Goal: Transaction & Acquisition: Book appointment/travel/reservation

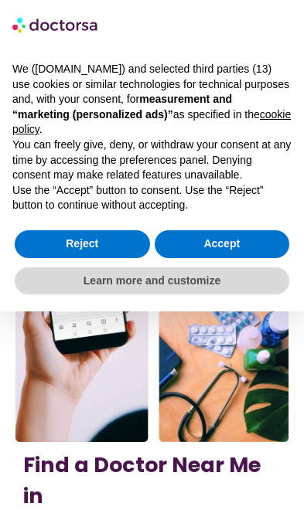
click at [242, 244] on button "Accept" at bounding box center [222, 244] width 135 height 28
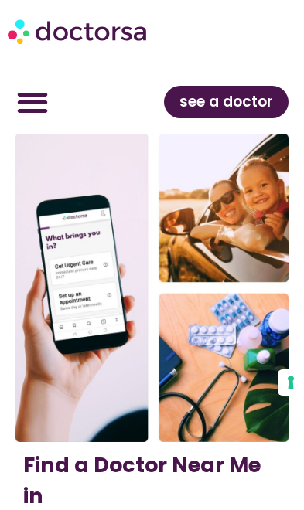
click at [244, 108] on span "see a doctor" at bounding box center [226, 102] width 94 height 25
click at [245, 117] on link "see a doctor" at bounding box center [226, 102] width 125 height 32
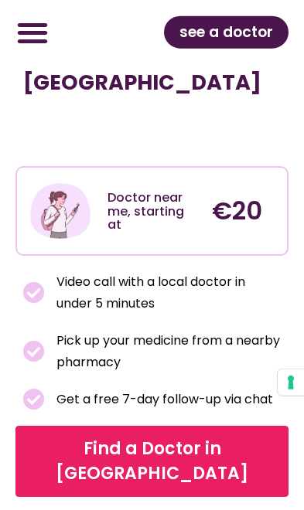
scroll to position [315, 0]
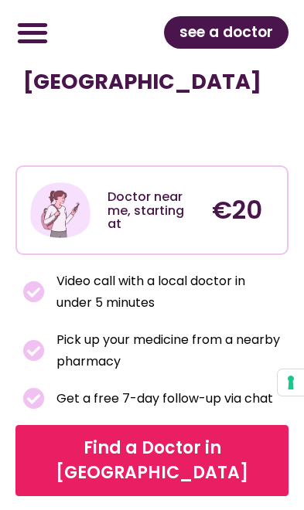
click at [233, 192] on h4 "€20" at bounding box center [230, 210] width 37 height 37
click at [219, 436] on span "Find a Doctor in Spain" at bounding box center [151, 460] width 251 height 49
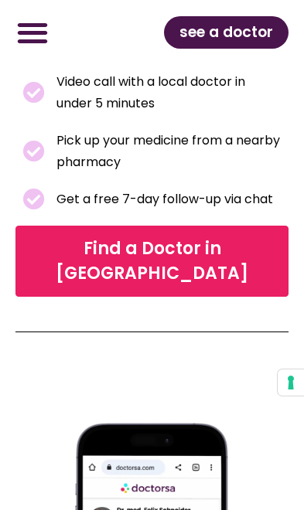
scroll to position [514, 0]
click at [241, 237] on span "Find a Doctor in Spain" at bounding box center [151, 261] width 251 height 49
click at [235, 237] on span "Find a Doctor in Spain" at bounding box center [151, 261] width 251 height 49
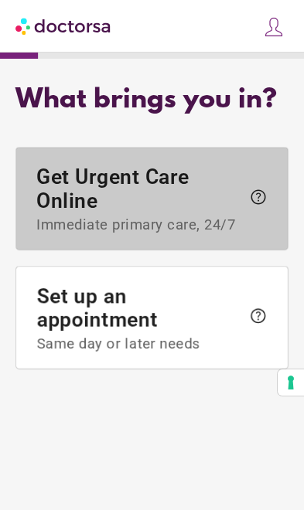
click at [247, 234] on span "Get Urgent Care Online Immediate primary care, 24/7 help" at bounding box center [151, 199] width 230 height 69
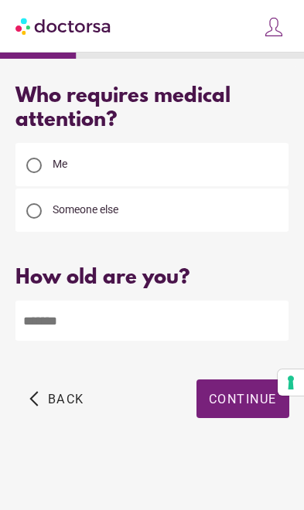
click at [197, 323] on input "number" at bounding box center [151, 321] width 273 height 40
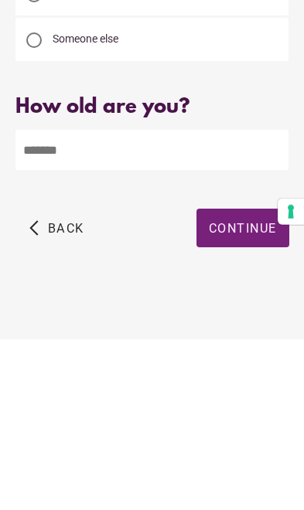
type input "**"
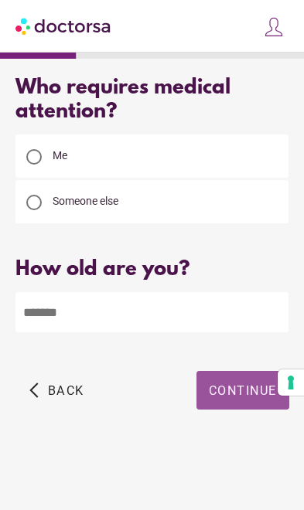
click at [271, 384] on span "Continue" at bounding box center [243, 391] width 68 height 15
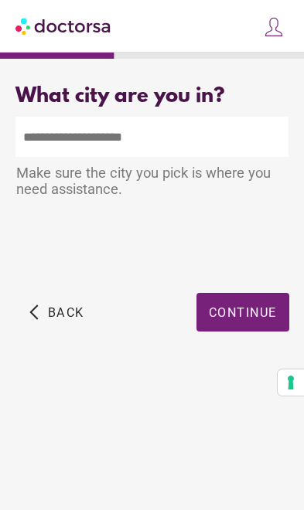
click at [148, 145] on input "text" at bounding box center [151, 137] width 273 height 40
click at [138, 138] on input "text" at bounding box center [151, 137] width 273 height 40
click at [109, 147] on input "text" at bounding box center [151, 137] width 273 height 40
click at [117, 141] on input "text" at bounding box center [151, 137] width 273 height 40
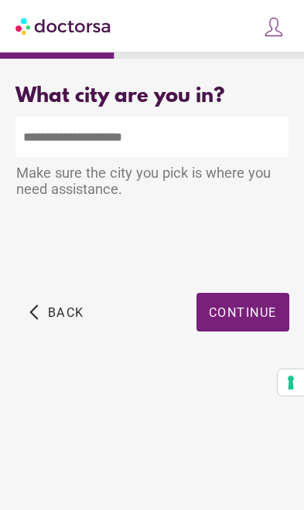
click at [122, 128] on input "text" at bounding box center [151, 137] width 273 height 40
click at [77, 135] on input "text" at bounding box center [151, 137] width 273 height 40
click at [73, 137] on input "text" at bounding box center [151, 137] width 273 height 40
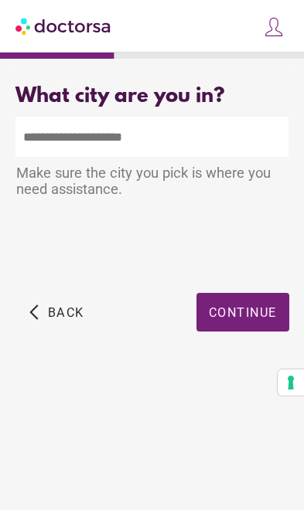
click at [217, 117] on input "text" at bounding box center [151, 137] width 273 height 40
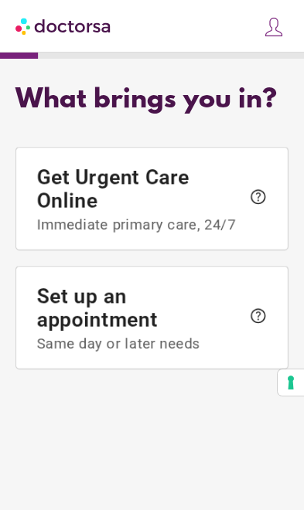
click at [258, 206] on span "help" at bounding box center [258, 197] width 19 height 19
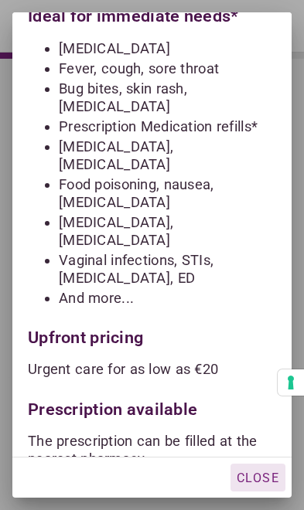
scroll to position [92, 0]
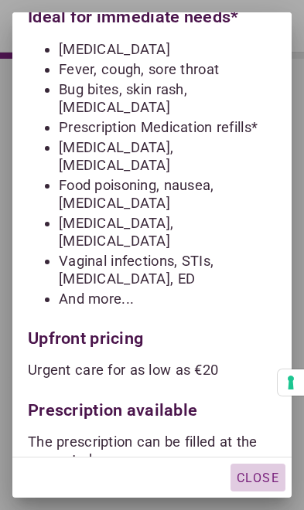
click at [274, 476] on span "Close" at bounding box center [258, 478] width 43 height 15
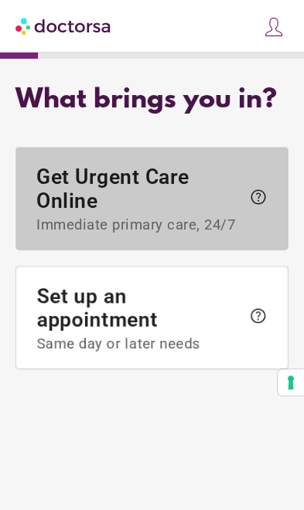
click at [251, 206] on span "help" at bounding box center [258, 197] width 19 height 19
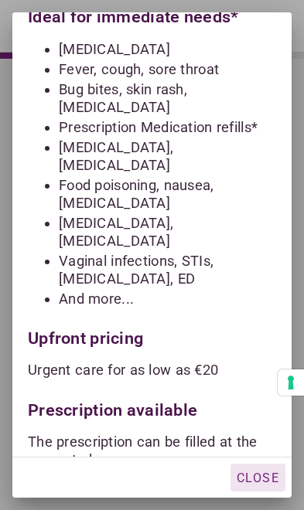
scroll to position [63, 0]
click at [184, 312] on div "24/7 video visits with an English-speaking physician Ideal for immediate needs*…" at bounding box center [151, 224] width 279 height 609
click at [187, 361] on p "Urgent care for as low as €20" at bounding box center [152, 370] width 248 height 18
click at [189, 361] on p "Urgent care for as low as €20" at bounding box center [152, 370] width 248 height 18
click at [269, 479] on span "Close" at bounding box center [258, 478] width 43 height 15
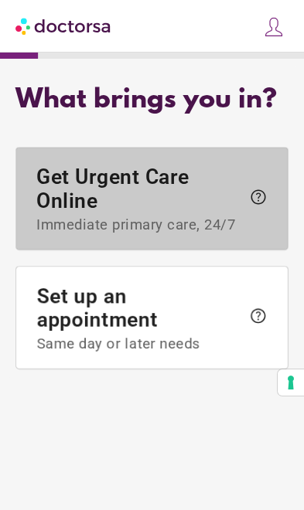
click at [267, 188] on span "help" at bounding box center [258, 197] width 19 height 19
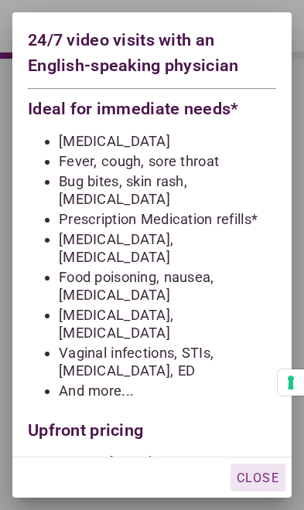
scroll to position [0, 0]
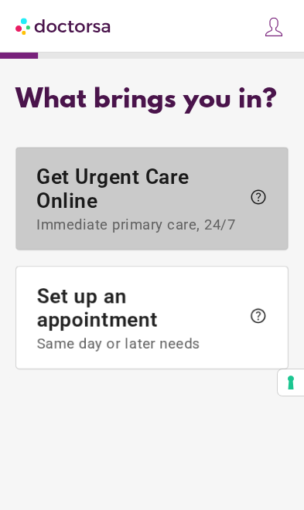
click at [266, 206] on span "help" at bounding box center [258, 197] width 19 height 19
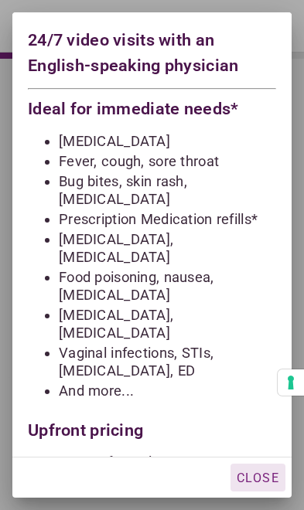
click at [260, 445] on div "24/7 video visits with an English-speaking physician Ideal for immediate needs*…" at bounding box center [151, 316] width 279 height 609
click at [263, 465] on div "button" at bounding box center [257, 478] width 55 height 28
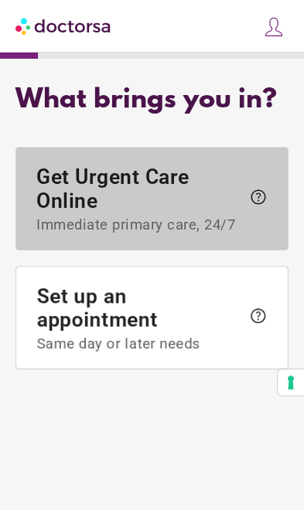
click at [258, 206] on span "help" at bounding box center [258, 197] width 19 height 19
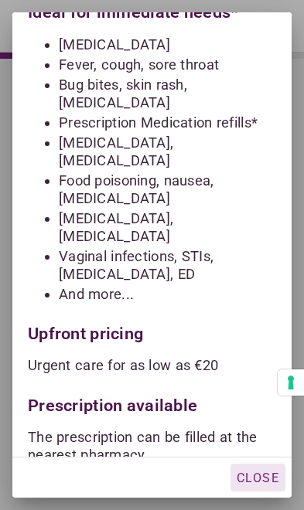
scroll to position [92, 0]
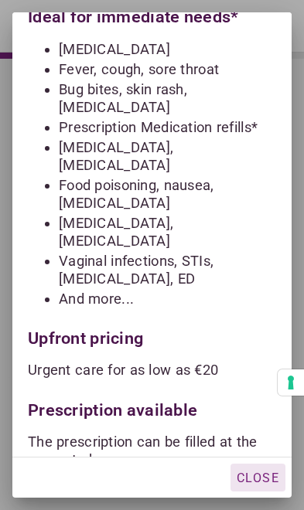
click at [233, 483] on p "* Not intended for life-threatening conditions or prescriptions of controlled s…" at bounding box center [152, 501] width 248 height 36
click at [183, 394] on div "Prescription available" at bounding box center [152, 407] width 248 height 26
click at [194, 361] on p "Urgent care for as low as €20" at bounding box center [152, 370] width 248 height 18
click at [102, 322] on div "Upfront pricing" at bounding box center [152, 335] width 248 height 26
click at [116, 322] on div "Upfront pricing" at bounding box center [152, 335] width 248 height 26
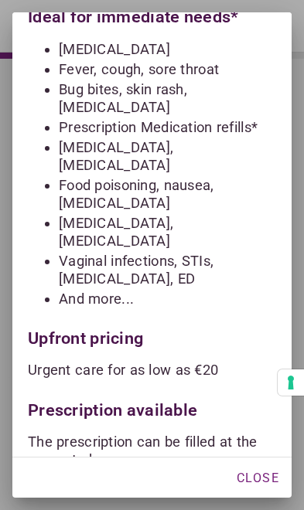
scroll to position [1, 0]
click at [173, 394] on div "Prescription available" at bounding box center [152, 407] width 248 height 26
click at [292, 375] on button "Your consent preferences for tracking technologies" at bounding box center [291, 383] width 26 height 26
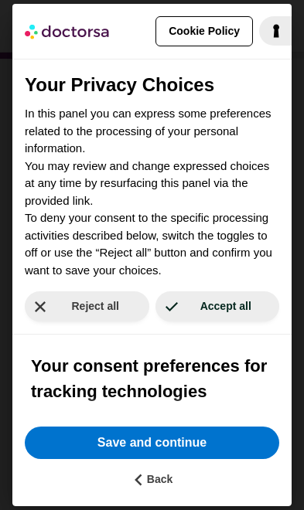
click at [251, 302] on button "Accept all" at bounding box center [217, 307] width 125 height 30
click at [240, 316] on button "Accept all" at bounding box center [217, 307] width 125 height 30
click at [235, 447] on button "Save and continue" at bounding box center [152, 443] width 254 height 32
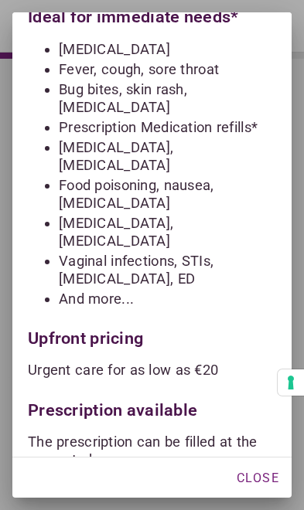
click at [259, 475] on span "Close" at bounding box center [258, 478] width 43 height 15
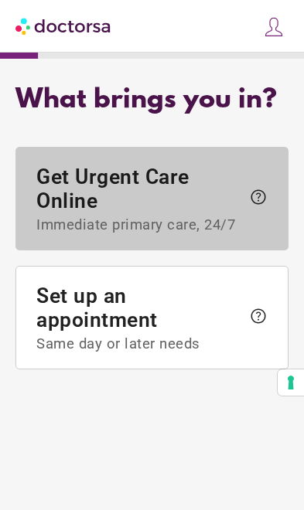
click at [135, 234] on span "Get Urgent Care Online Immediate primary care, 24/7" at bounding box center [138, 199] width 204 height 69
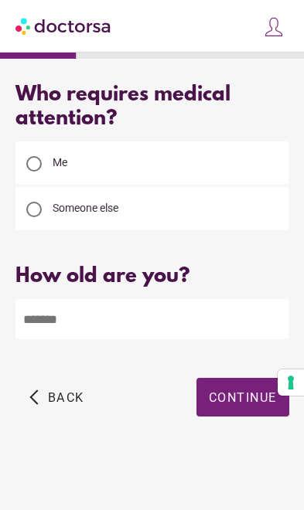
scroll to position [0, 0]
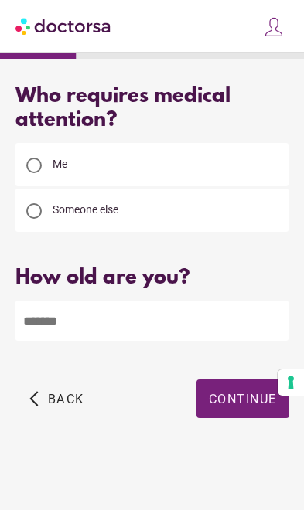
click at [103, 319] on input "number" at bounding box center [151, 321] width 273 height 40
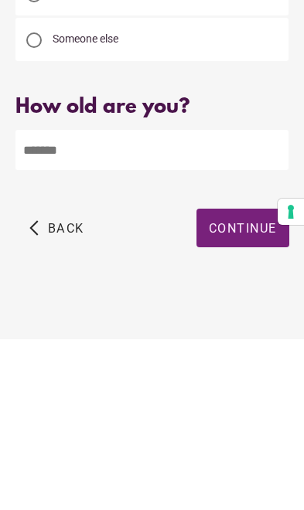
scroll to position [1, 0]
type input "**"
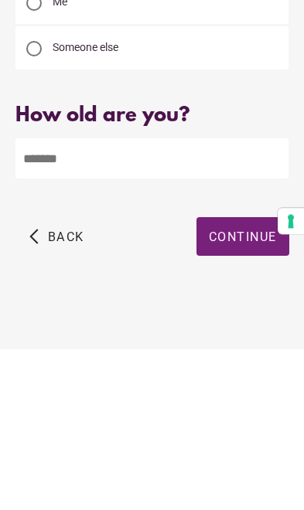
click at [239, 391] on span "Continue" at bounding box center [243, 398] width 68 height 15
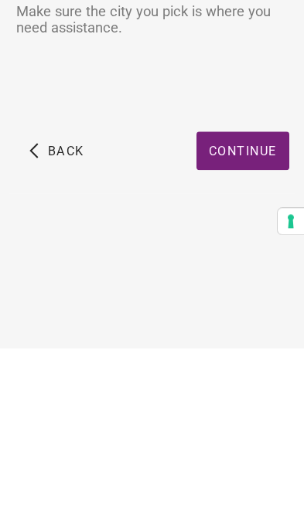
scroll to position [0, 0]
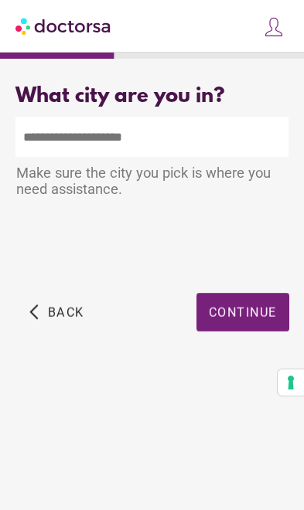
click at [152, 136] on input "text" at bounding box center [151, 137] width 273 height 40
click at [118, 132] on input "text" at bounding box center [151, 137] width 273 height 40
click at [100, 135] on input "text" at bounding box center [151, 137] width 273 height 40
click at [97, 147] on input "text" at bounding box center [151, 137] width 273 height 40
click at [94, 138] on input "text" at bounding box center [151, 137] width 273 height 40
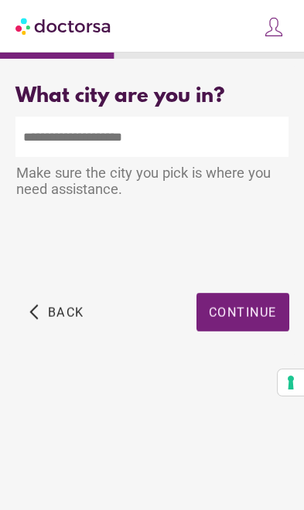
click at [123, 148] on input "text" at bounding box center [151, 137] width 273 height 40
click at [241, 133] on input "text" at bounding box center [151, 137] width 273 height 40
click at [237, 131] on input "text" at bounding box center [151, 137] width 273 height 40
click at [79, 134] on input "text" at bounding box center [151, 137] width 273 height 40
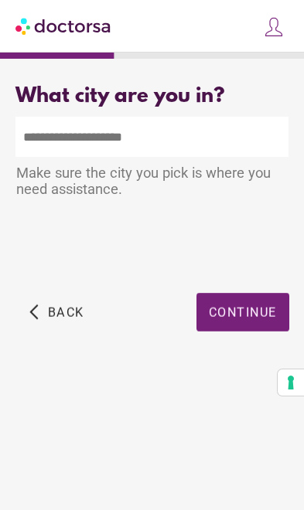
click at [67, 140] on input "text" at bounding box center [151, 137] width 273 height 40
click at [63, 138] on input "text" at bounding box center [151, 137] width 273 height 40
click at [71, 135] on input "text" at bounding box center [151, 137] width 273 height 40
click at [59, 127] on input "text" at bounding box center [151, 137] width 273 height 40
click at [95, 134] on input "text" at bounding box center [151, 137] width 273 height 40
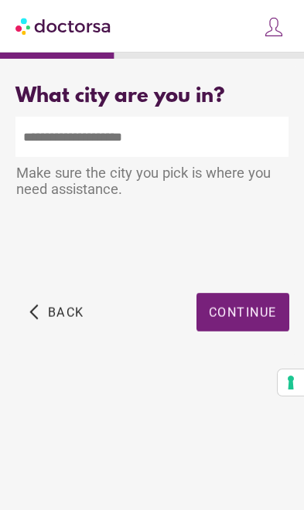
click at [60, 148] on input "text" at bounding box center [151, 137] width 273 height 40
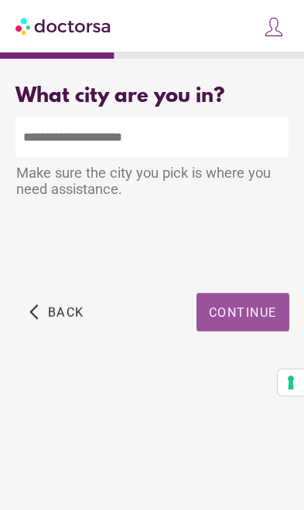
click at [254, 314] on span "Continue" at bounding box center [243, 312] width 68 height 15
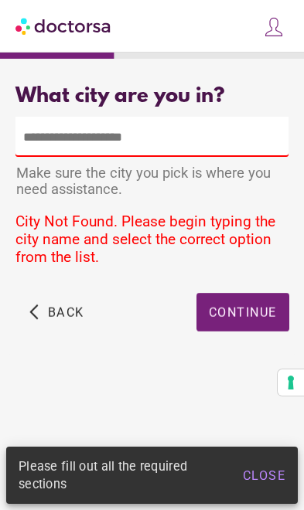
click at [44, 117] on input "text" at bounding box center [151, 137] width 273 height 40
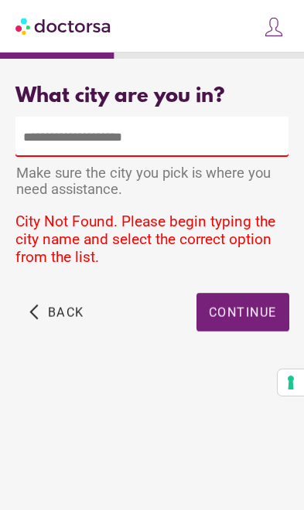
click at [246, 143] on input "text" at bounding box center [151, 137] width 273 height 40
click at [149, 136] on input "text" at bounding box center [151, 137] width 273 height 40
click at [144, 128] on input "text" at bounding box center [151, 137] width 273 height 40
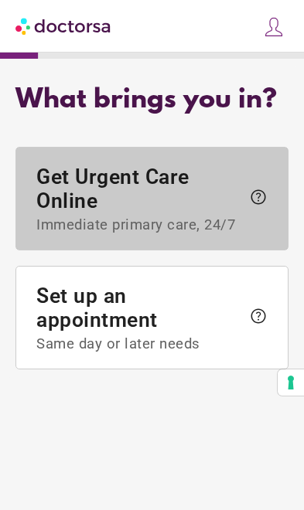
click at [170, 234] on span "Get Urgent Care Online Immediate primary care, 24/7" at bounding box center [138, 199] width 204 height 69
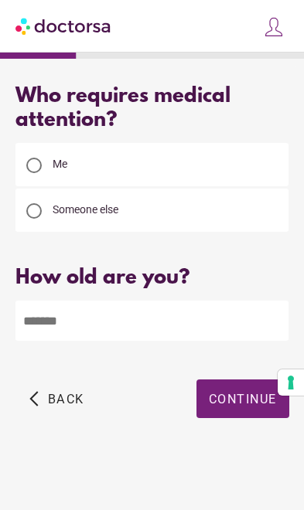
click at [138, 320] on input "number" at bounding box center [151, 321] width 273 height 40
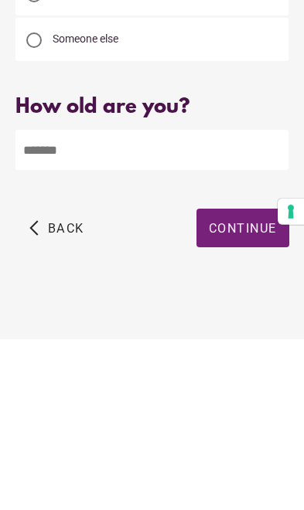
type input "**"
click at [245, 392] on span "Continue" at bounding box center [243, 399] width 68 height 15
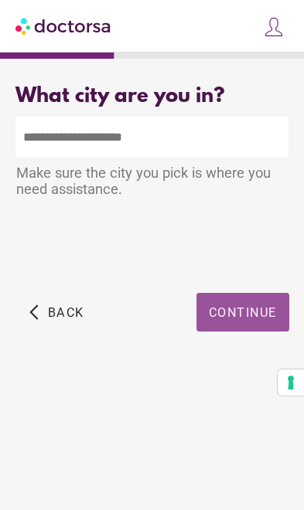
click at [253, 314] on span "Continue" at bounding box center [243, 312] width 68 height 15
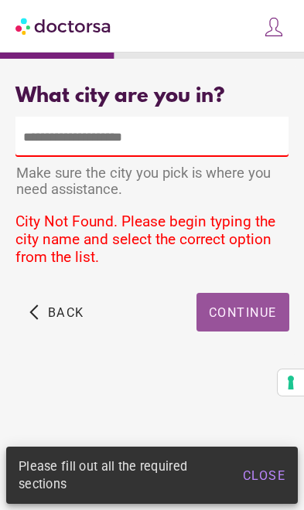
click at [250, 319] on span "Continue" at bounding box center [243, 312] width 68 height 15
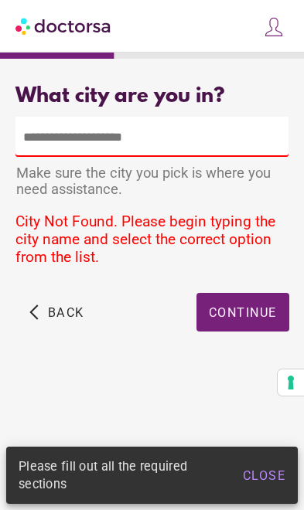
click at [122, 134] on input "text" at bounding box center [151, 137] width 273 height 40
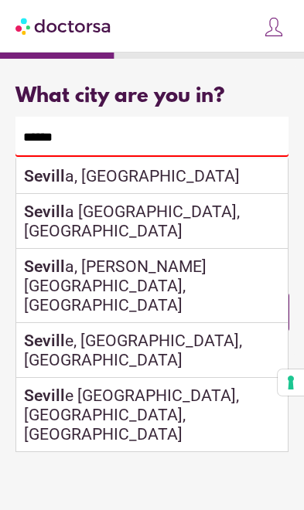
click at [156, 193] on div "Sevill a, [GEOGRAPHIC_DATA]" at bounding box center [151, 177] width 271 height 36
type input "**********"
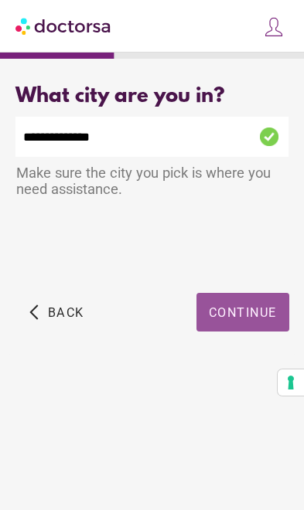
click at [258, 314] on span "Continue" at bounding box center [243, 312] width 68 height 15
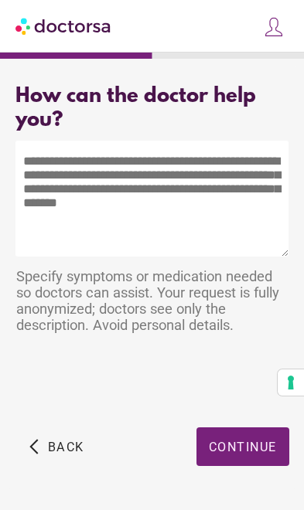
click at [139, 237] on textarea at bounding box center [151, 199] width 273 height 116
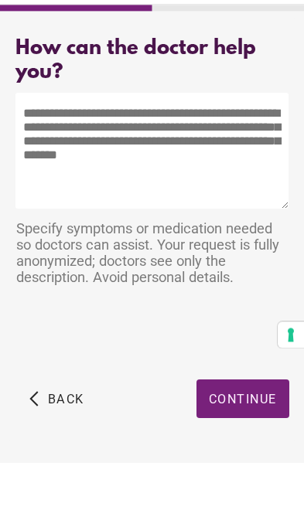
click at [125, 141] on textarea at bounding box center [151, 199] width 273 height 116
click at [81, 141] on textarea at bounding box center [151, 199] width 273 height 116
click at [75, 141] on textarea at bounding box center [151, 199] width 273 height 116
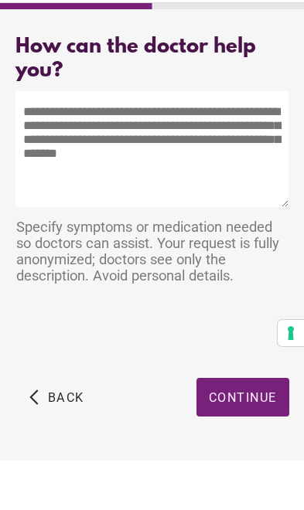
click at [63, 141] on textarea at bounding box center [151, 199] width 273 height 116
click at [67, 141] on textarea at bounding box center [151, 199] width 273 height 116
click at [69, 141] on textarea at bounding box center [151, 199] width 273 height 116
paste textarea "**********"
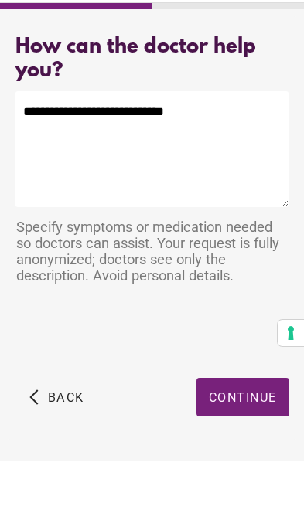
click at [30, 141] on textarea "**********" at bounding box center [151, 199] width 273 height 116
click at [276, 141] on textarea "**********" at bounding box center [151, 199] width 273 height 116
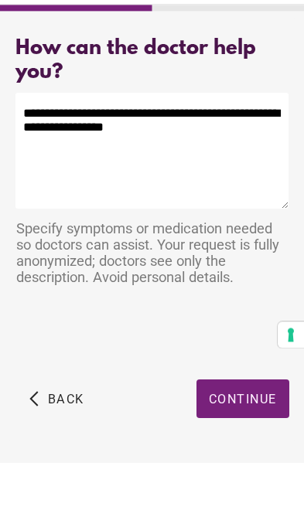
click at [254, 141] on textarea "**********" at bounding box center [151, 199] width 273 height 116
click at [224, 141] on textarea "**********" at bounding box center [151, 199] width 273 height 116
click at [227, 141] on textarea "**********" at bounding box center [151, 199] width 273 height 116
click at [230, 141] on textarea "**********" at bounding box center [151, 199] width 273 height 116
click at [224, 141] on textarea "**********" at bounding box center [151, 199] width 273 height 116
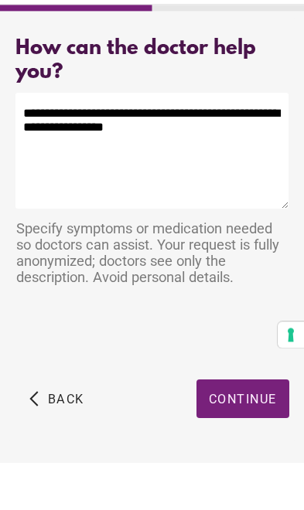
paste textarea "**********"
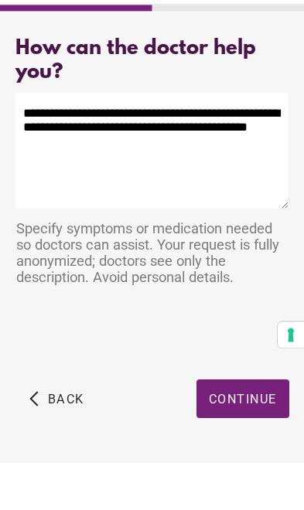
type textarea "**********"
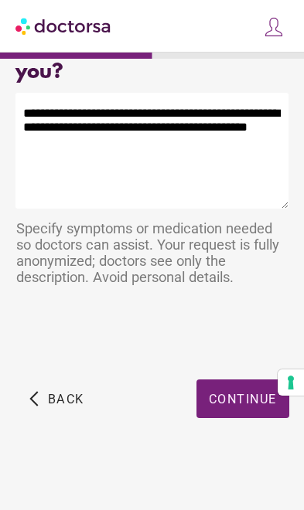
click at [254, 403] on span "Continue" at bounding box center [243, 399] width 68 height 15
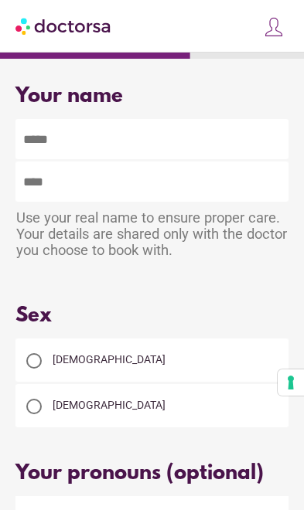
click at [118, 142] on input "text" at bounding box center [151, 139] width 273 height 40
type input "***"
click at [100, 182] on input "text" at bounding box center [151, 182] width 273 height 40
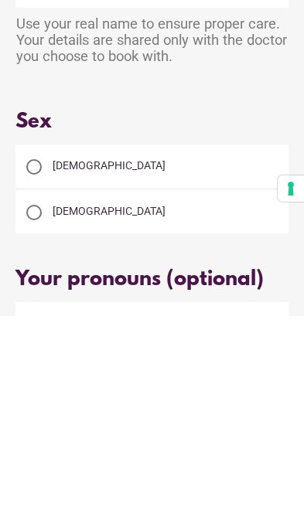
type input "****"
click at [47, 346] on div at bounding box center [34, 361] width 31 height 31
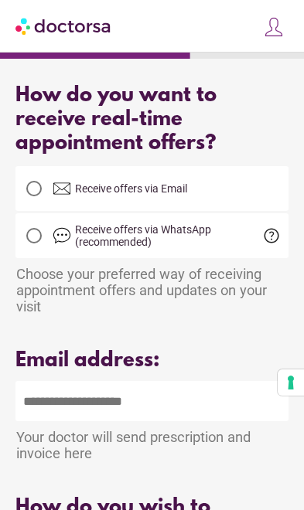
scroll to position [488, 0]
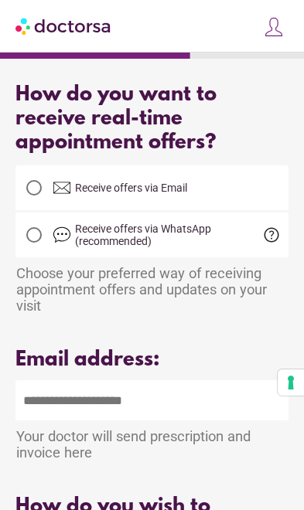
click at [38, 203] on div at bounding box center [34, 187] width 31 height 31
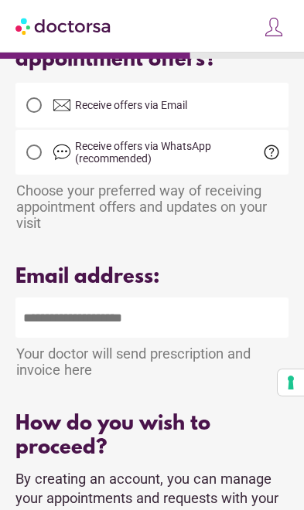
click at [217, 338] on input "email" at bounding box center [151, 318] width 273 height 40
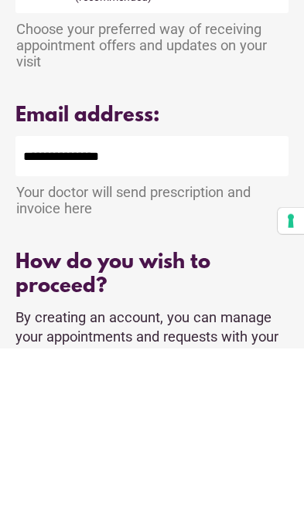
type input "**********"
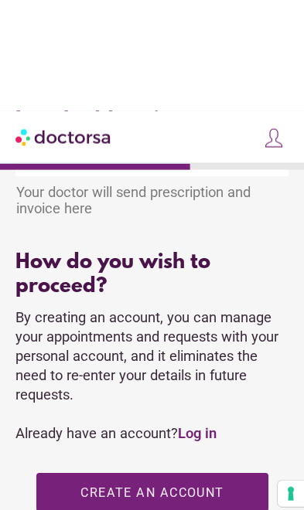
scroll to position [845, 0]
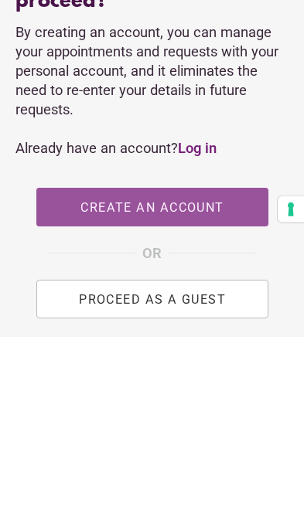
click at [213, 374] on span "Create an account" at bounding box center [151, 381] width 143 height 15
type input "**********"
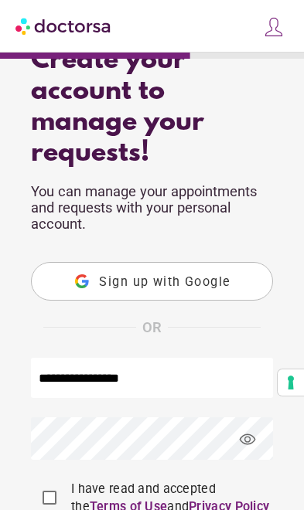
scroll to position [154, 0]
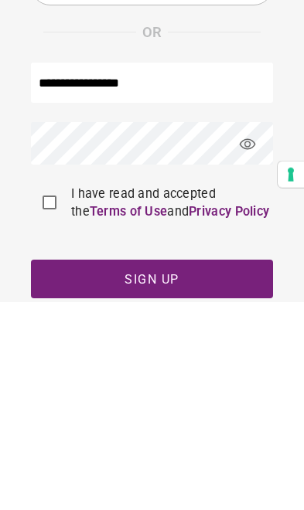
click at [250, 332] on span "visibility" at bounding box center [248, 353] width 42 height 42
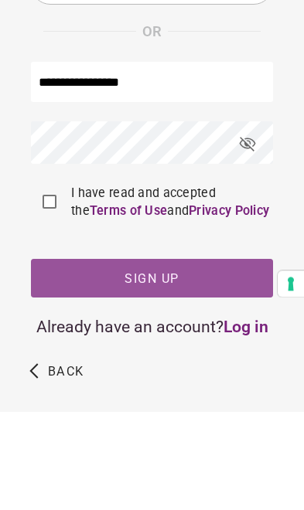
click at [203, 358] on span "button" at bounding box center [152, 377] width 242 height 39
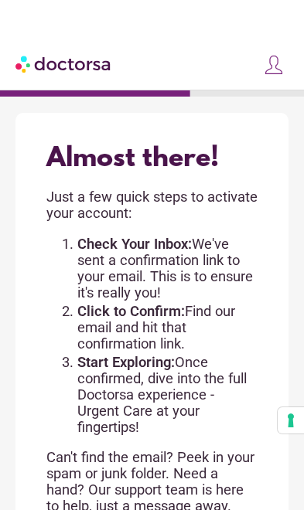
scroll to position [0, 0]
